Goal: Transaction & Acquisition: Purchase product/service

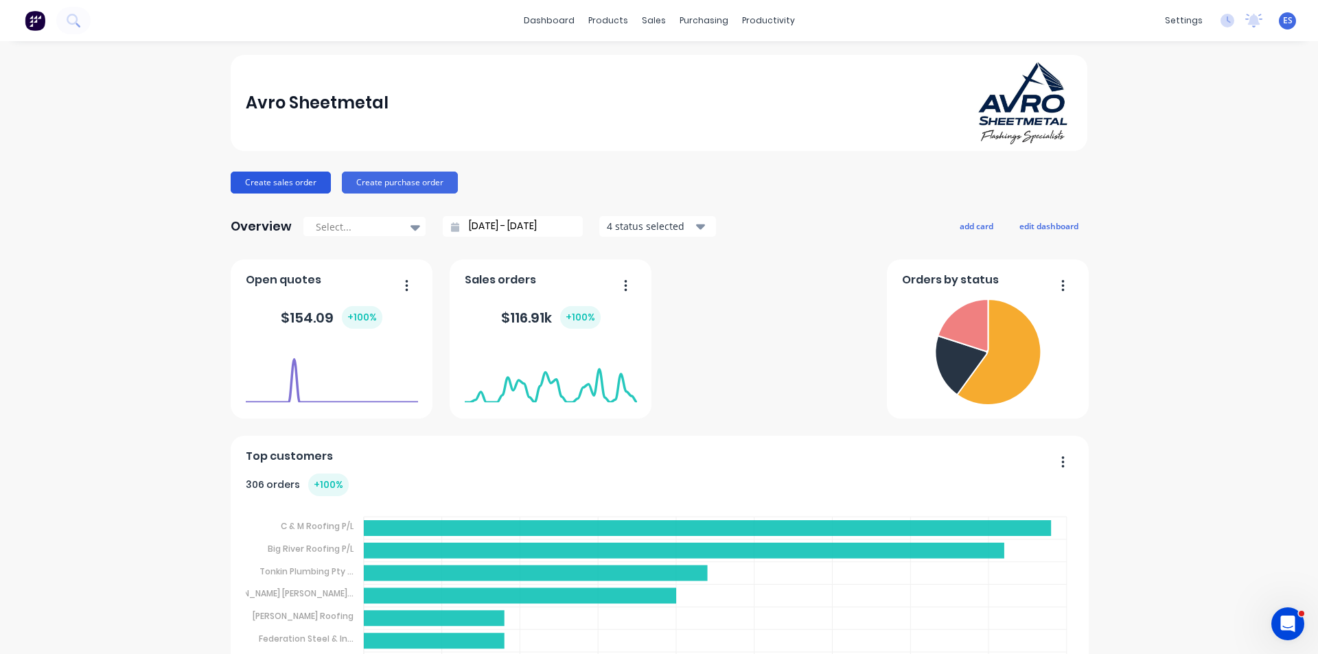
click at [301, 185] on button "Create sales order" at bounding box center [281, 183] width 100 height 22
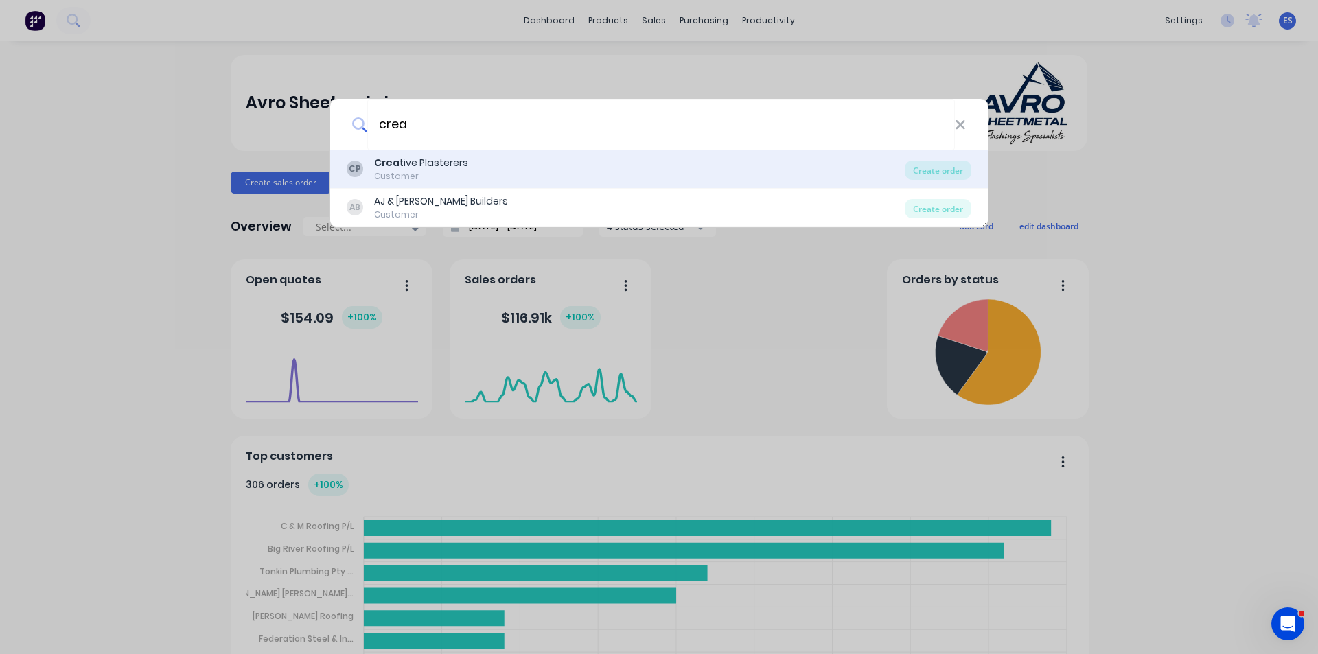
type input "crea"
click at [450, 161] on div "Crea tive Plasterers" at bounding box center [421, 163] width 94 height 14
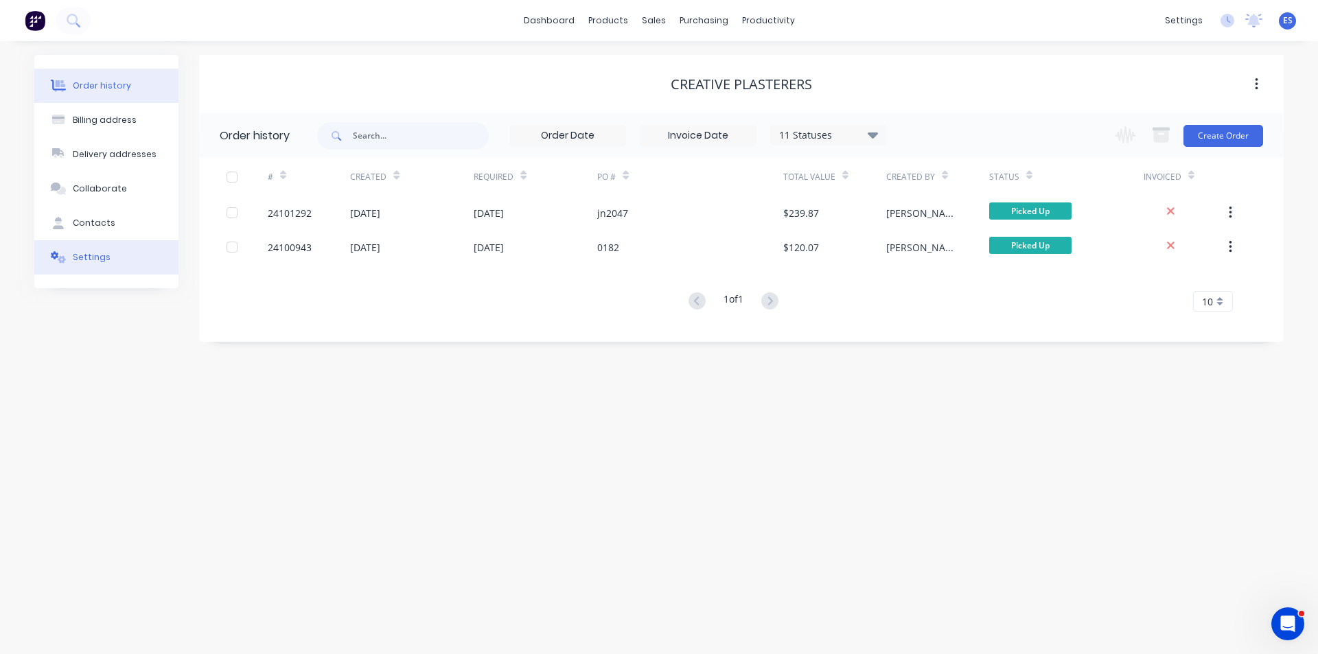
click at [93, 262] on div "Settings" at bounding box center [92, 257] width 38 height 12
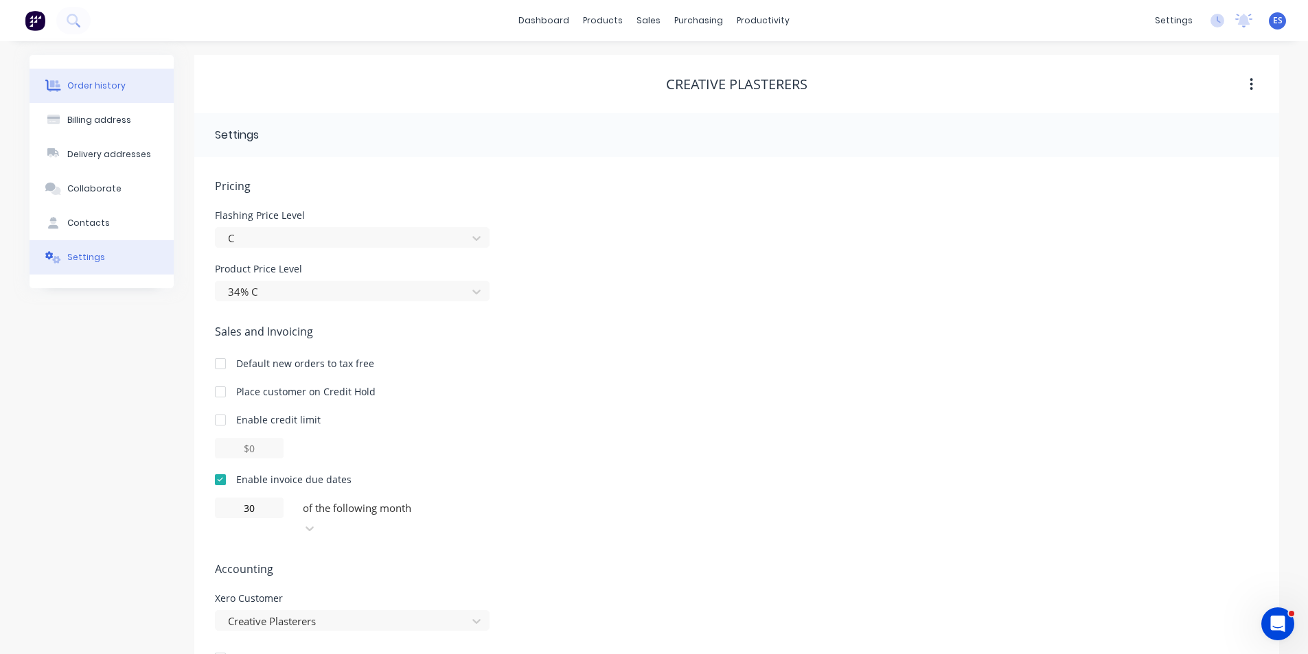
click at [95, 80] on div "Order history" at bounding box center [96, 86] width 58 height 12
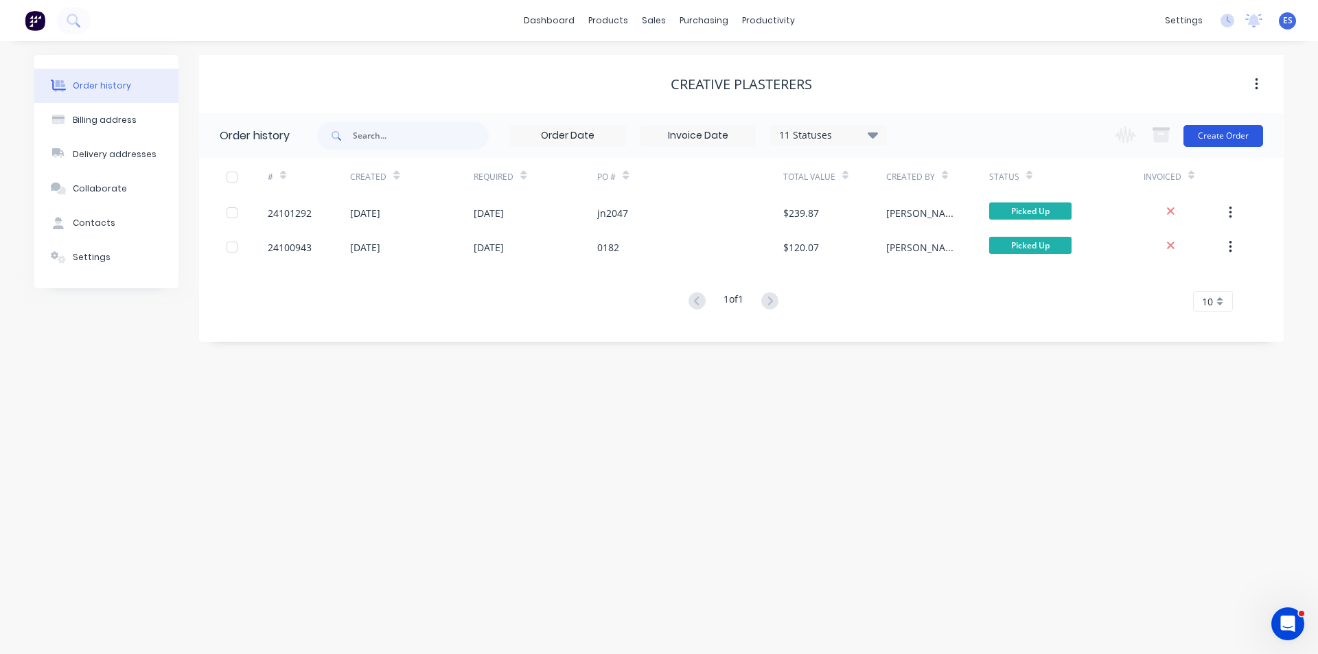
click at [1234, 141] on button "Create Order" at bounding box center [1223, 136] width 80 height 22
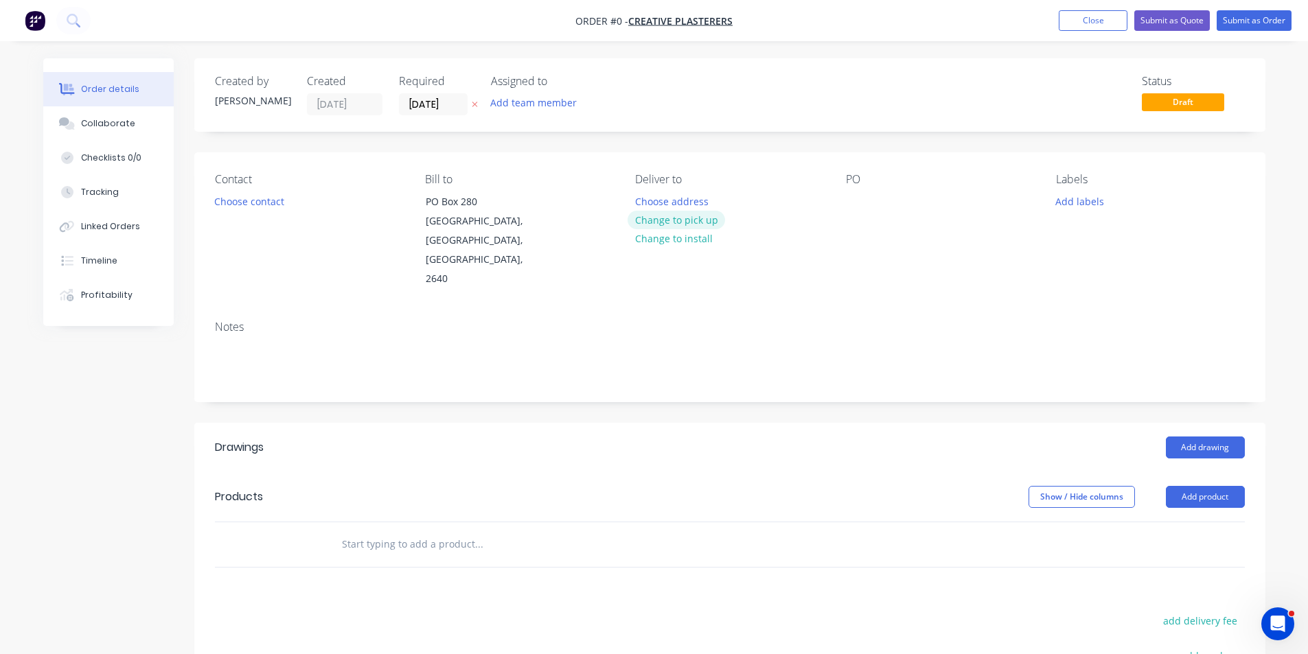
click at [686, 220] on button "Change to pick up" at bounding box center [675, 220] width 97 height 19
click at [864, 196] on div at bounding box center [857, 202] width 22 height 20
click at [238, 205] on button "Choose contact" at bounding box center [249, 201] width 84 height 19
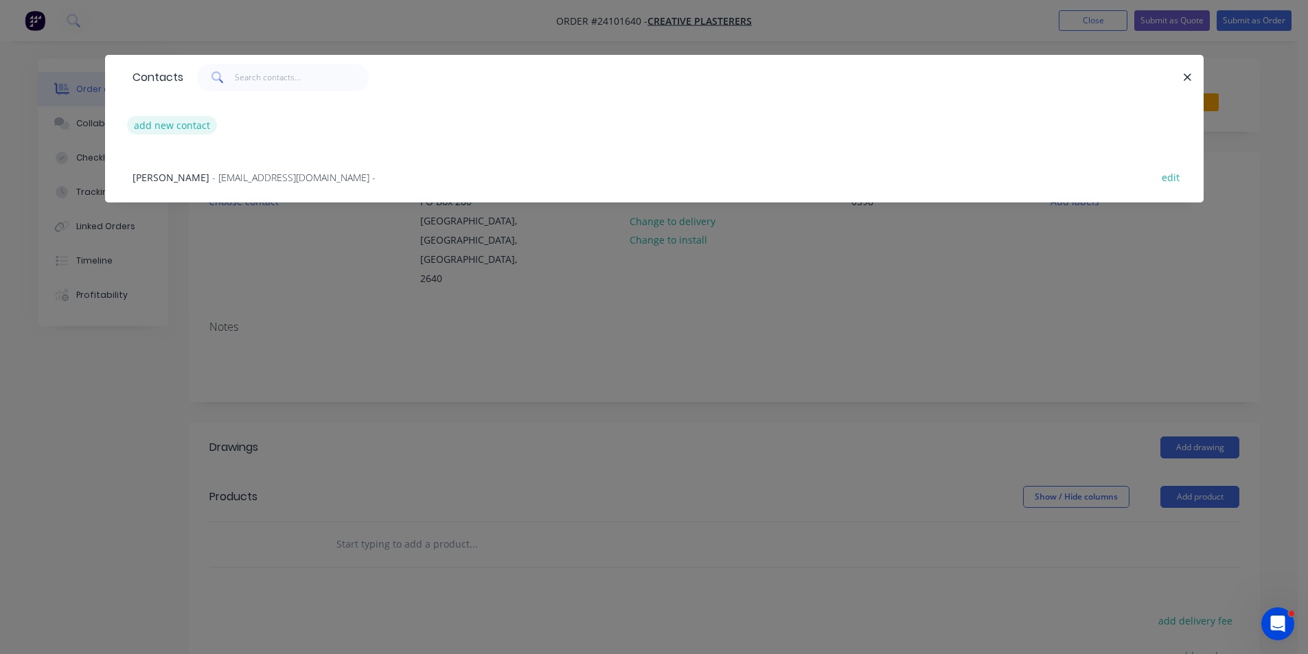
click at [180, 124] on button "add new contact" at bounding box center [172, 125] width 91 height 19
select select "AU"
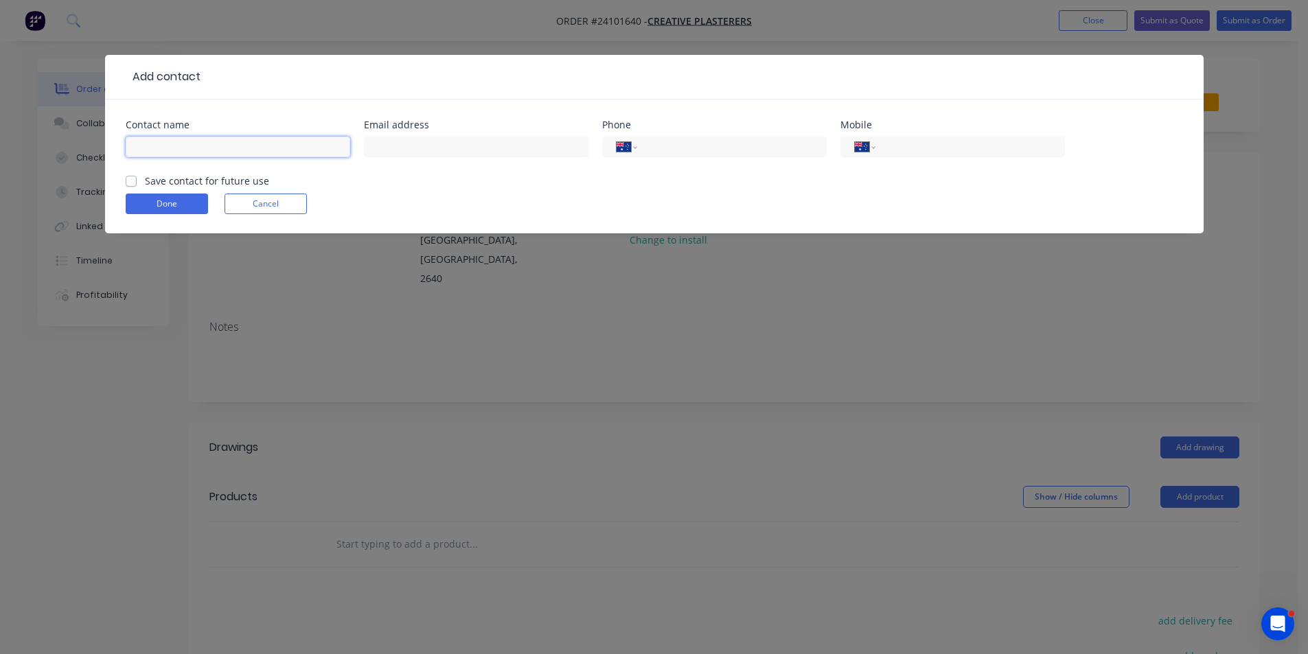
click at [187, 145] on input "text" at bounding box center [238, 147] width 224 height 21
type input "casper"
click at [896, 146] on input "tel" at bounding box center [967, 147] width 165 height 16
type input "0419 486 643"
click at [137, 181] on div "Save contact for future use" at bounding box center [197, 181] width 143 height 14
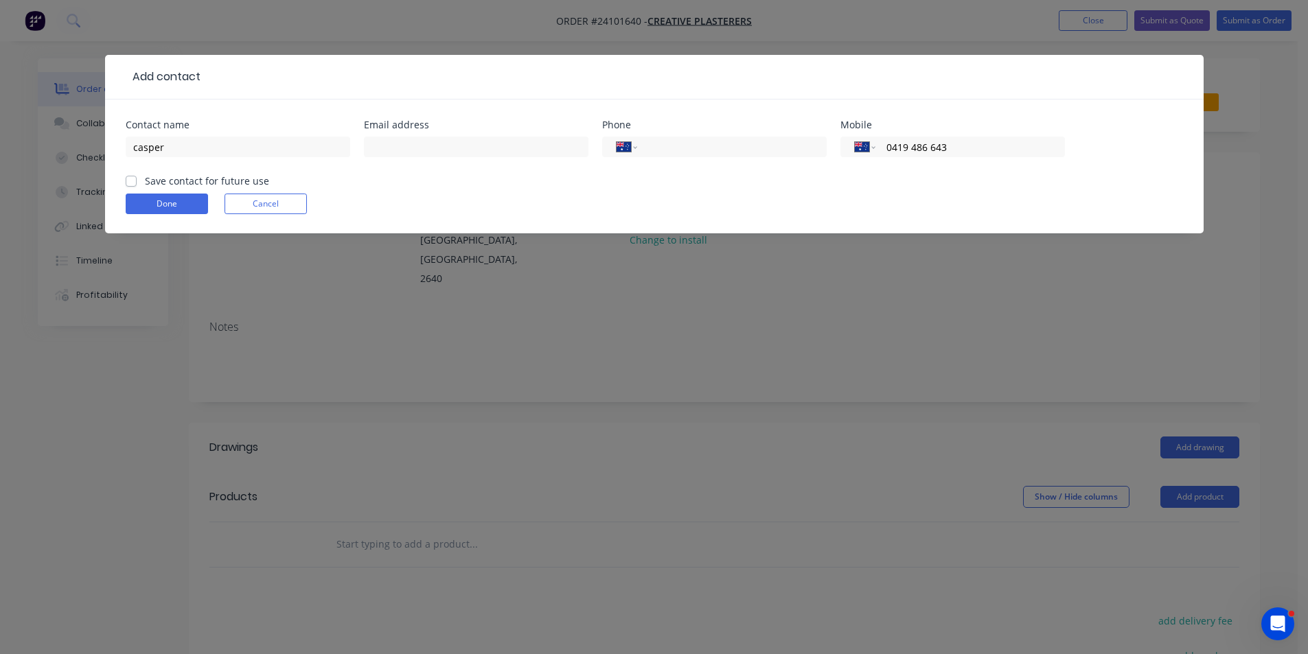
click at [145, 181] on label "Save contact for future use" at bounding box center [207, 181] width 124 height 14
click at [132, 181] on input "Save contact for future use" at bounding box center [131, 180] width 11 height 13
checkbox input "true"
click at [143, 203] on button "Done" at bounding box center [167, 204] width 82 height 21
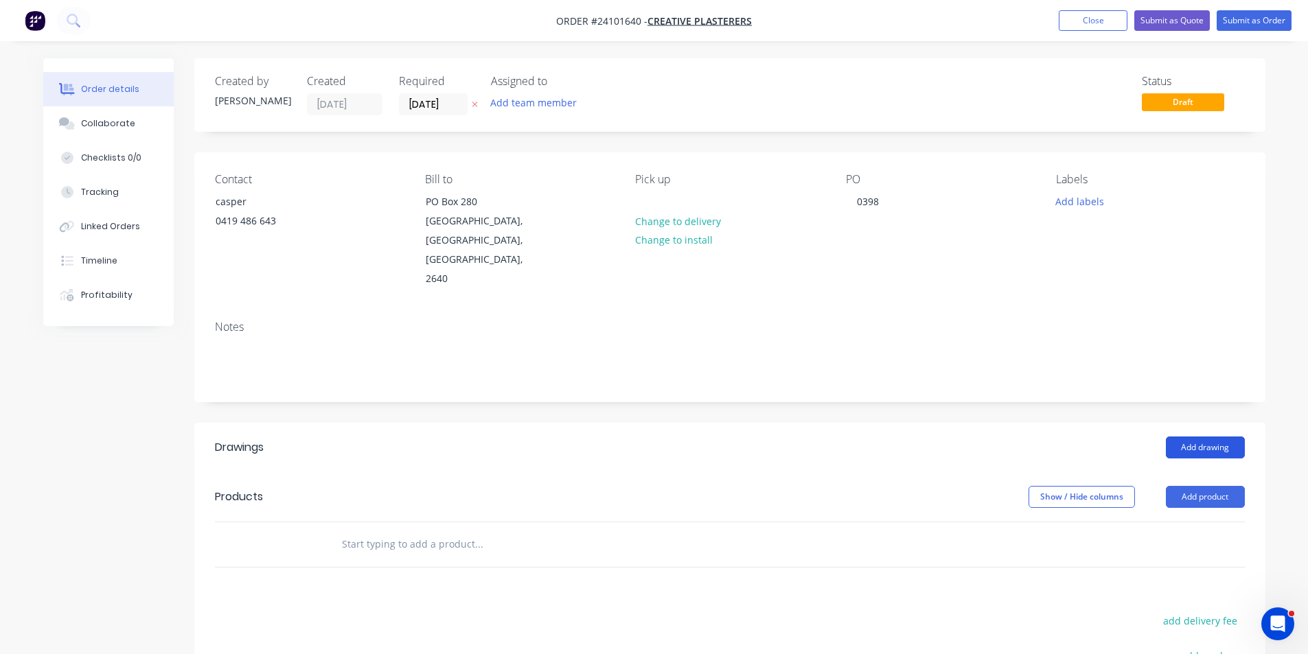
click at [1214, 437] on button "Add drawing" at bounding box center [1205, 448] width 79 height 22
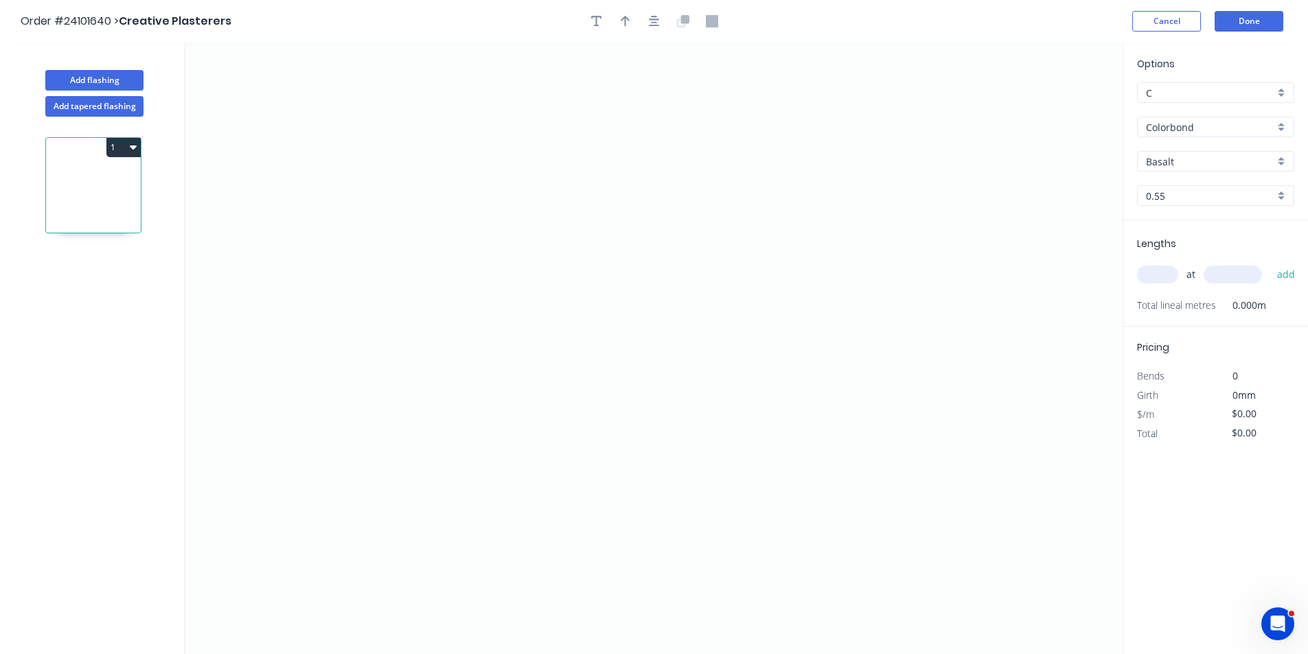
click at [1176, 124] on input "Colorbond" at bounding box center [1210, 127] width 128 height 14
click at [1172, 220] on div "Zincalume" at bounding box center [1215, 225] width 156 height 24
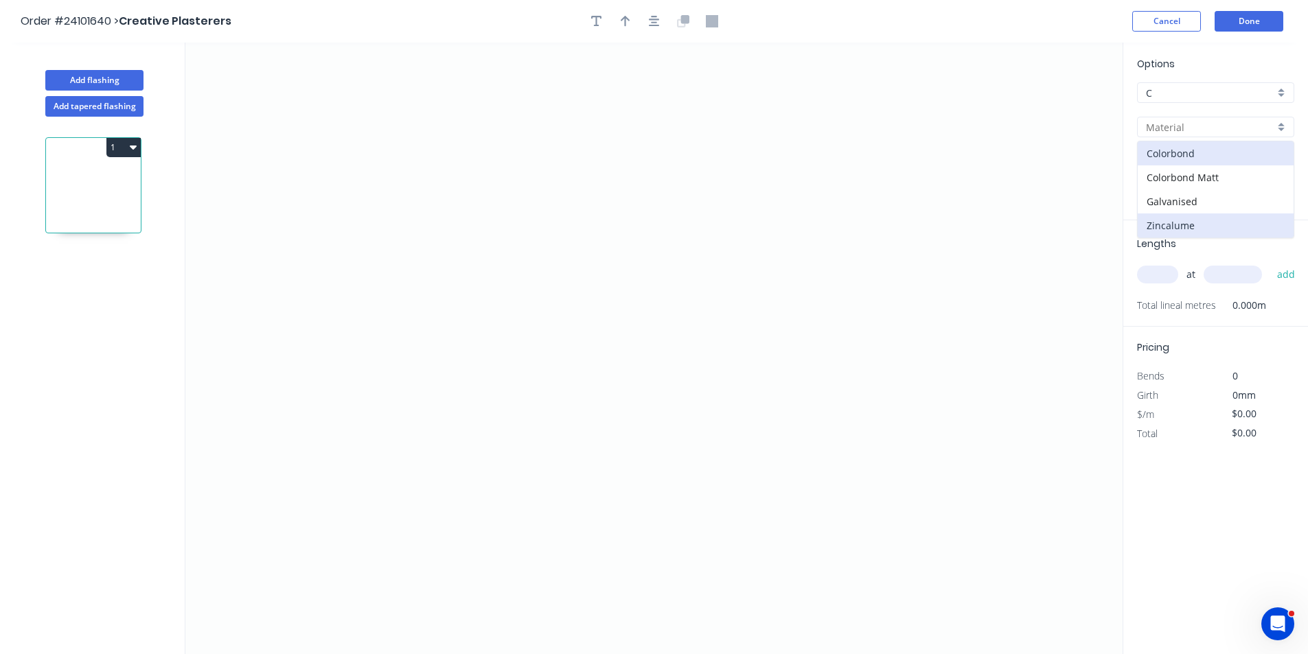
type input "Zincalume"
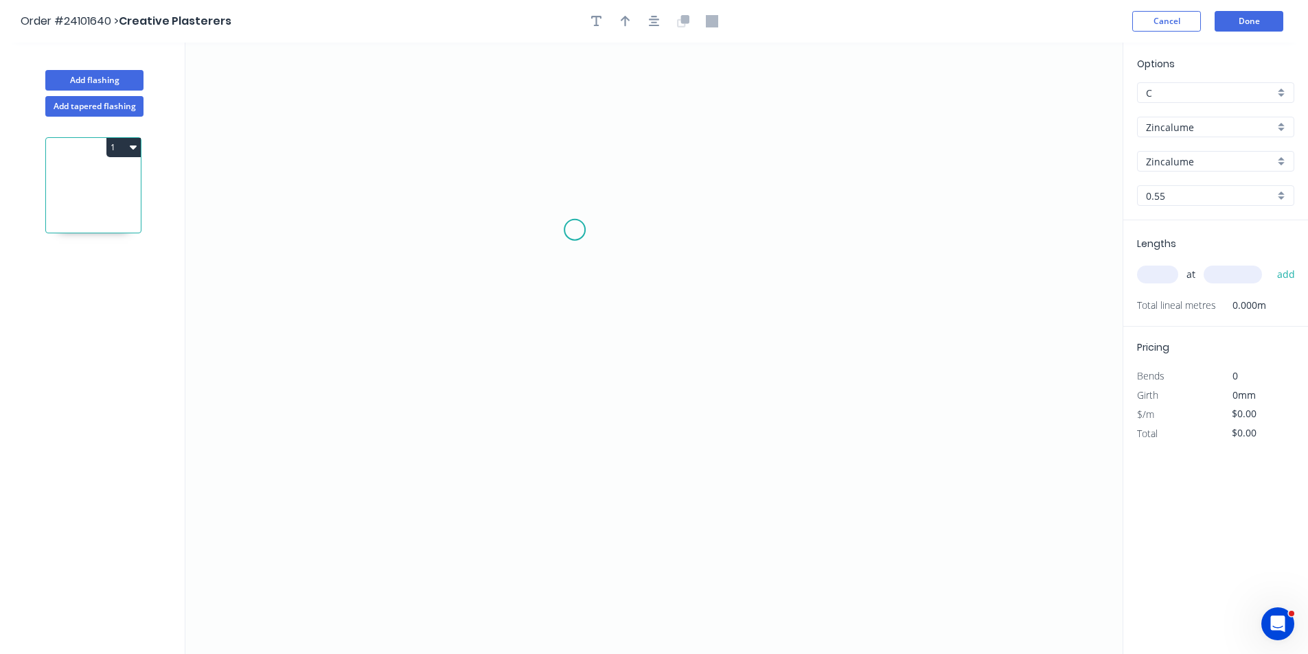
click at [573, 230] on icon "0" at bounding box center [653, 349] width 937 height 612
click at [502, 235] on icon "0" at bounding box center [653, 349] width 937 height 612
click at [498, 394] on icon "0 ?" at bounding box center [653, 349] width 937 height 612
click at [741, 397] on icon "0 ? ?" at bounding box center [653, 349] width 937 height 612
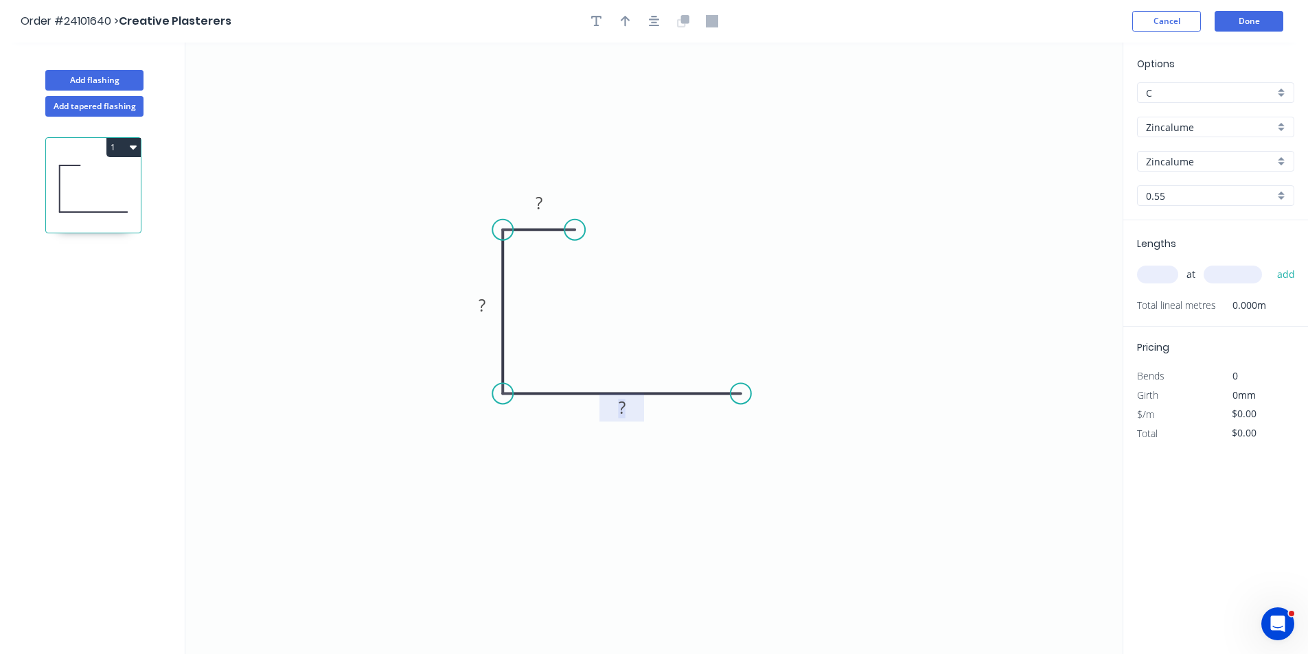
click at [627, 411] on rect at bounding box center [621, 408] width 27 height 19
click at [484, 309] on tspan "?" at bounding box center [481, 305] width 7 height 23
click at [542, 197] on rect at bounding box center [538, 203] width 27 height 19
click at [1166, 274] on input "text" at bounding box center [1157, 275] width 41 height 18
type input "$9.49"
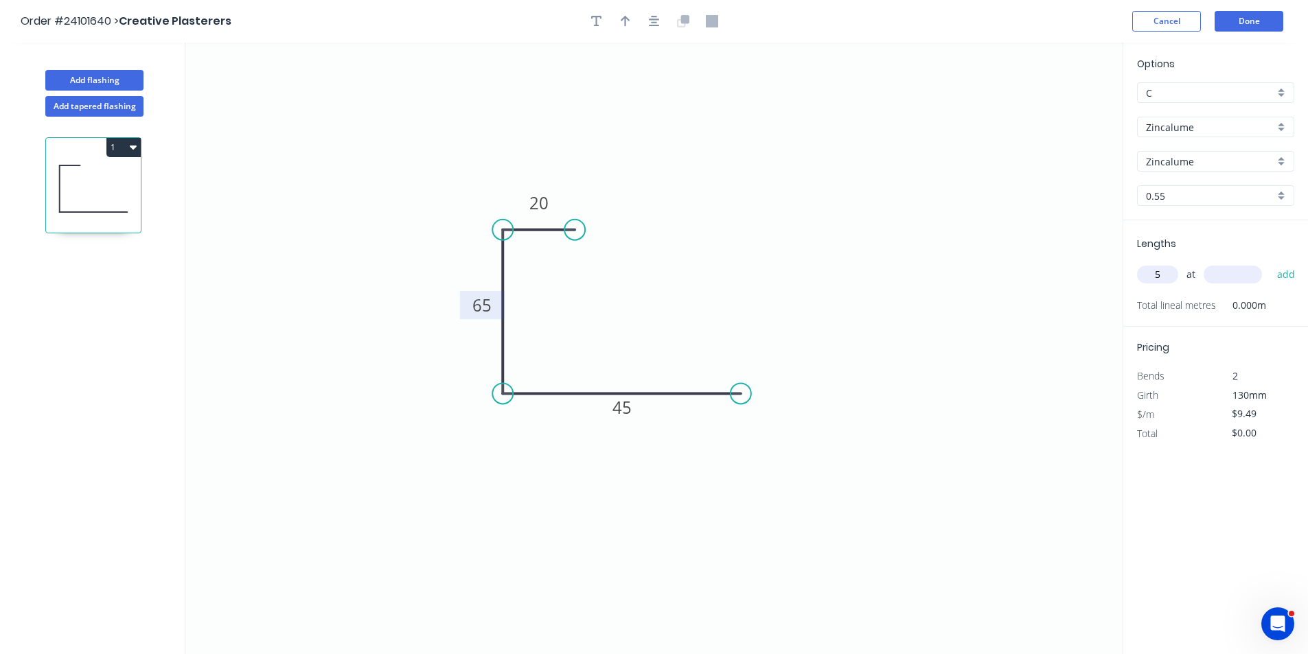
type input "5"
click at [1212, 271] on input "text" at bounding box center [1232, 275] width 58 height 18
type input "2400"
click at [1270, 263] on button "add" at bounding box center [1286, 274] width 32 height 23
type input "$113.88"
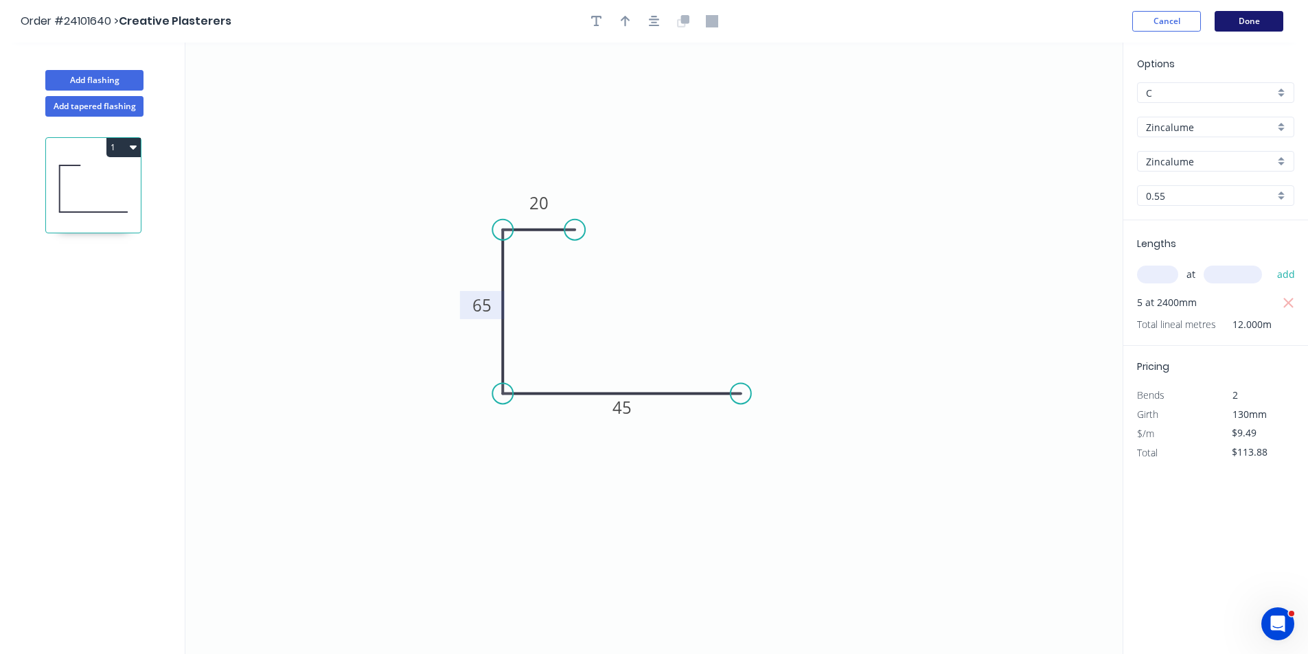
click at [1261, 20] on button "Done" at bounding box center [1248, 21] width 69 height 21
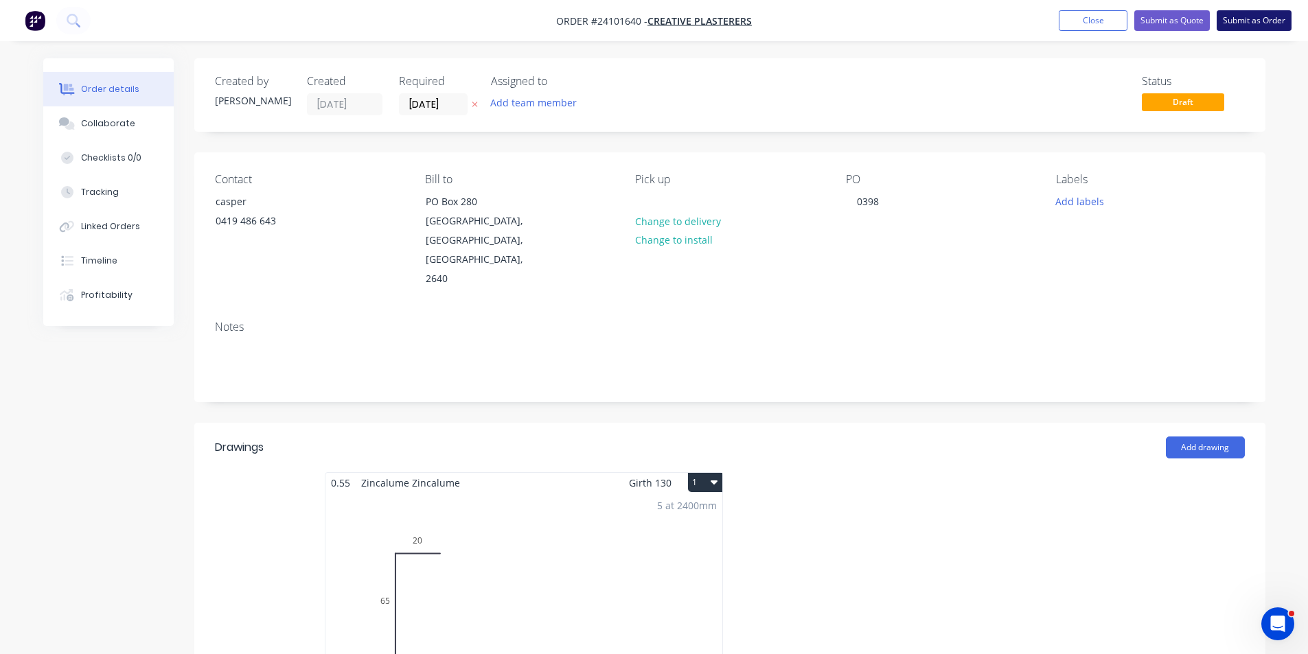
click at [1256, 23] on button "Submit as Order" at bounding box center [1253, 20] width 75 height 21
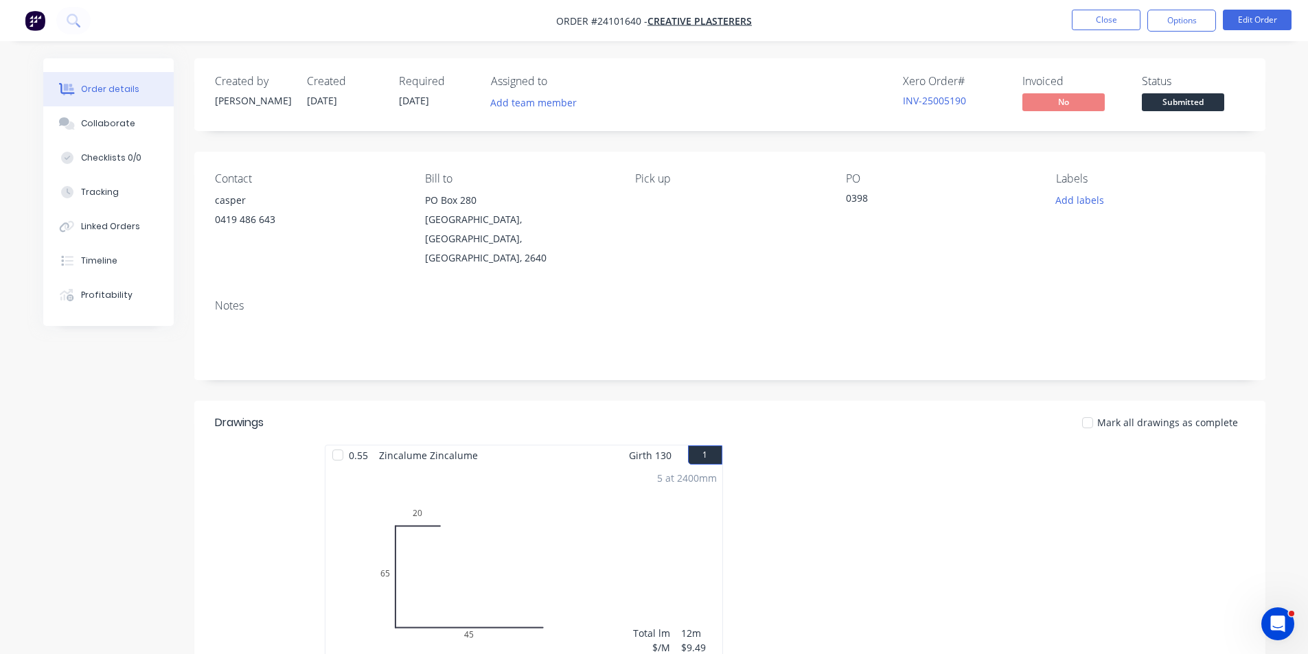
click at [38, 27] on img "button" at bounding box center [35, 20] width 21 height 21
